Goal: Use online tool/utility: Utilize a website feature to perform a specific function

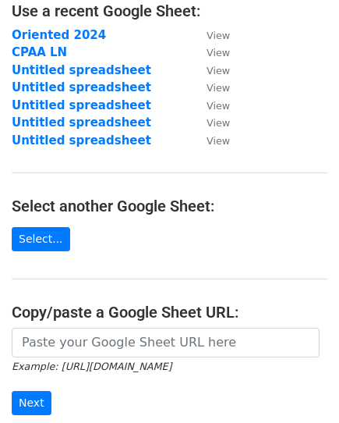
scroll to position [234, 0]
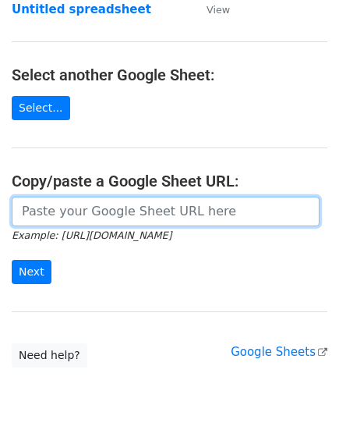
click at [90, 210] on input "url" at bounding box center [166, 212] width 308 height 30
paste input "[URL][DOMAIN_NAME]"
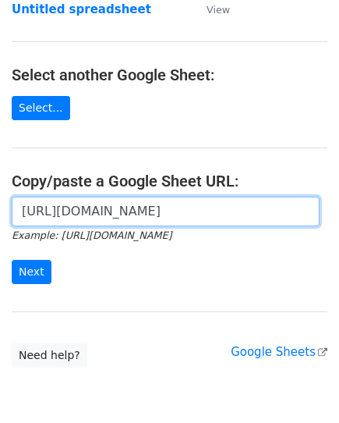
scroll to position [0, 479]
type input "[URL][DOMAIN_NAME]"
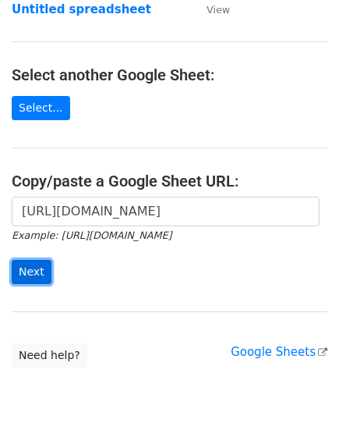
click at [30, 261] on input "Next" at bounding box center [32, 272] width 40 height 24
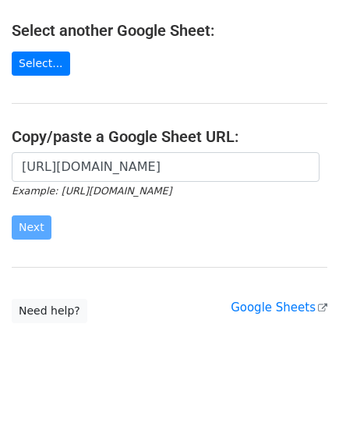
scroll to position [303, 0]
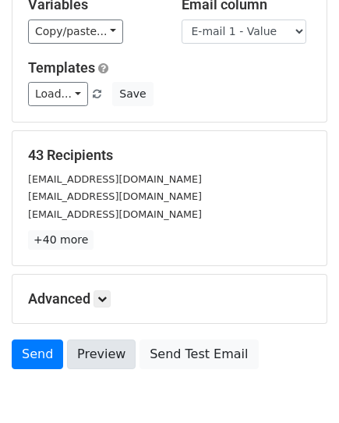
scroll to position [156, 0]
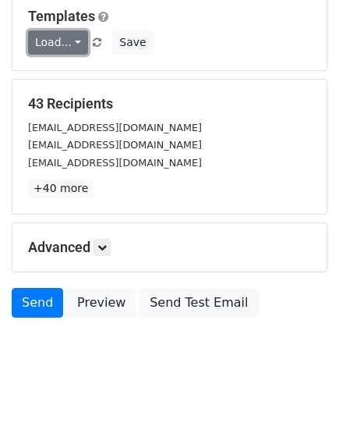
click at [52, 44] on link "Load..." at bounding box center [58, 42] width 60 height 24
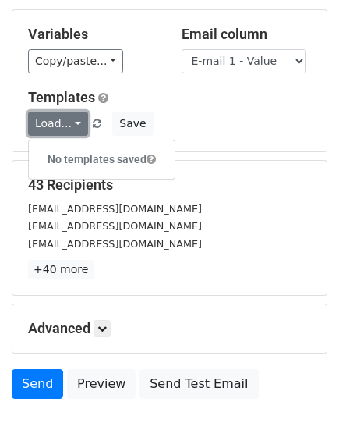
scroll to position [0, 0]
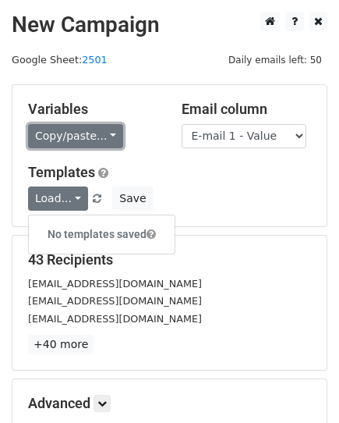
click at [59, 135] on link "Copy/paste..." at bounding box center [75, 136] width 95 height 24
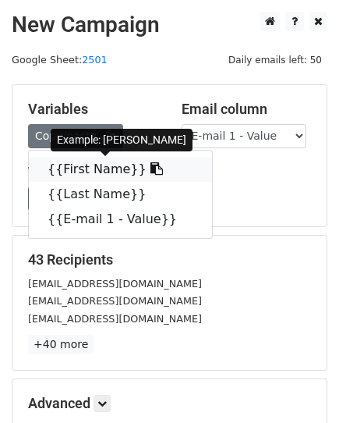
click at [83, 166] on link "{{First Name}}" at bounding box center [120, 169] width 183 height 25
